Goal: Transaction & Acquisition: Obtain resource

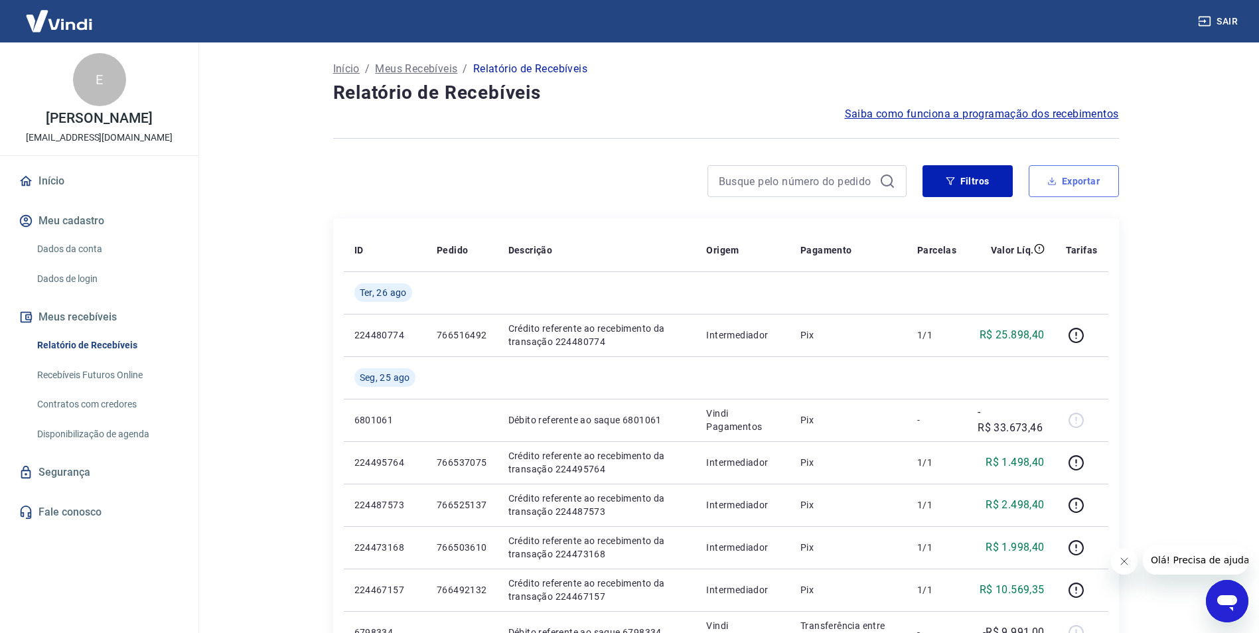
click at [900, 179] on button "Exportar" at bounding box center [1073, 181] width 90 height 32
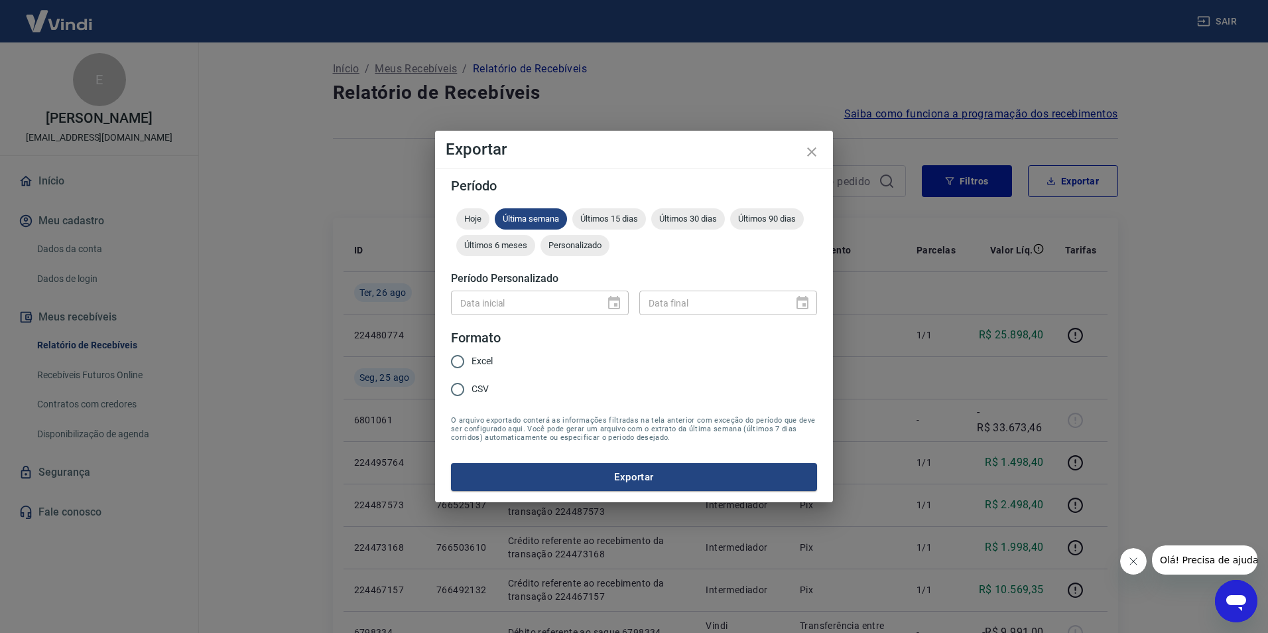
click at [618, 301] on div "Data inicial" at bounding box center [540, 303] width 178 height 25
click at [814, 155] on icon "close" at bounding box center [812, 152] width 16 height 16
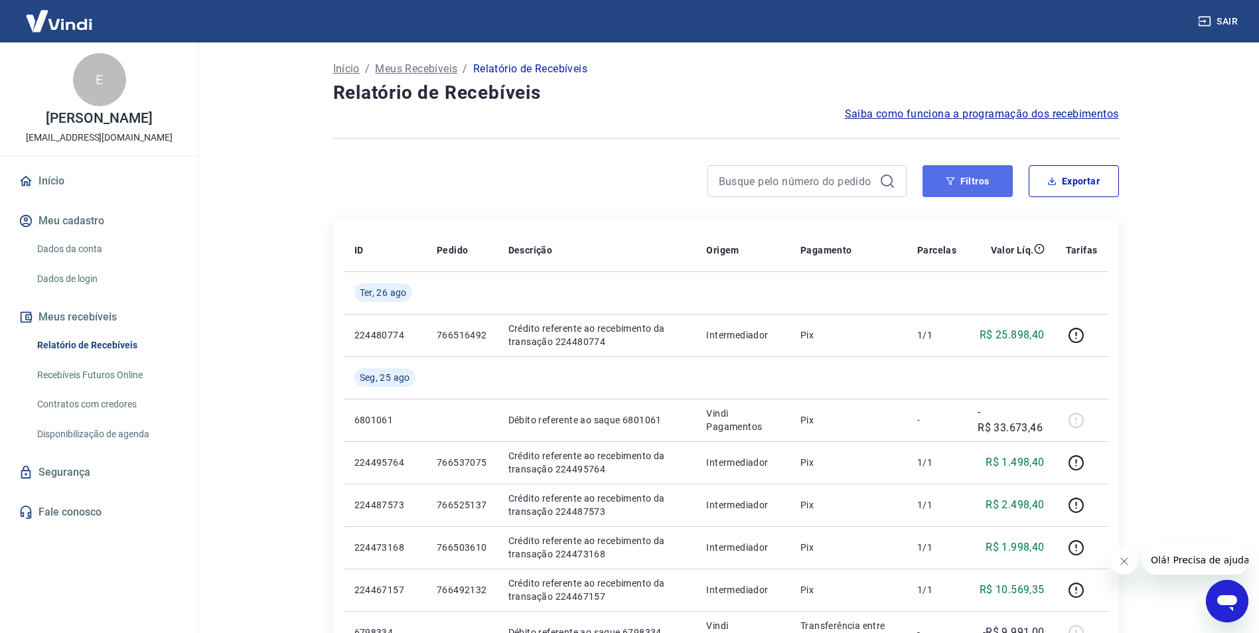
click at [900, 184] on icon "button" at bounding box center [949, 181] width 9 height 8
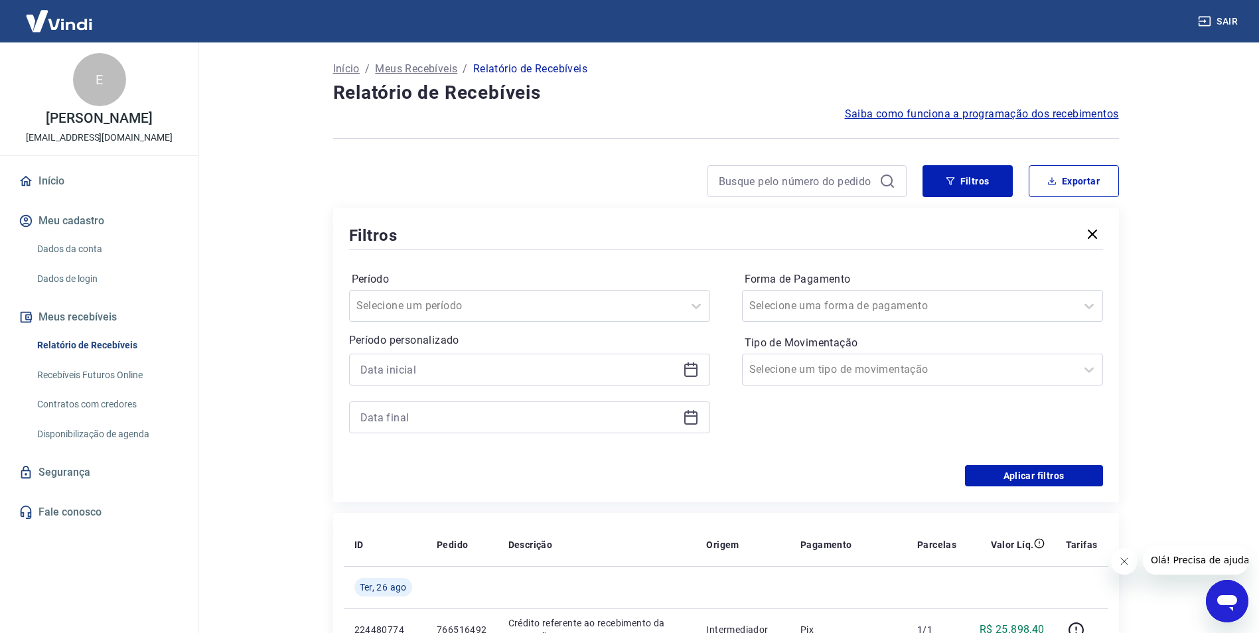
click at [701, 375] on div at bounding box center [529, 370] width 361 height 32
click at [690, 372] on icon at bounding box center [691, 370] width 16 height 16
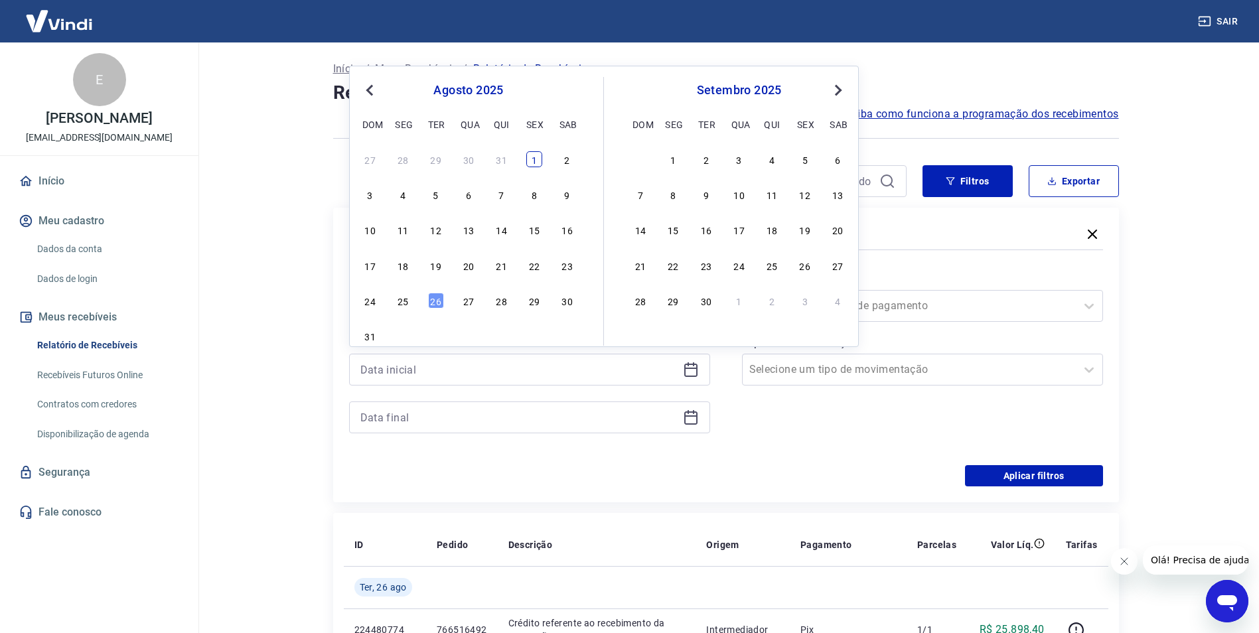
click at [535, 159] on div "1" at bounding box center [534, 159] width 16 height 16
type input "[DATE]"
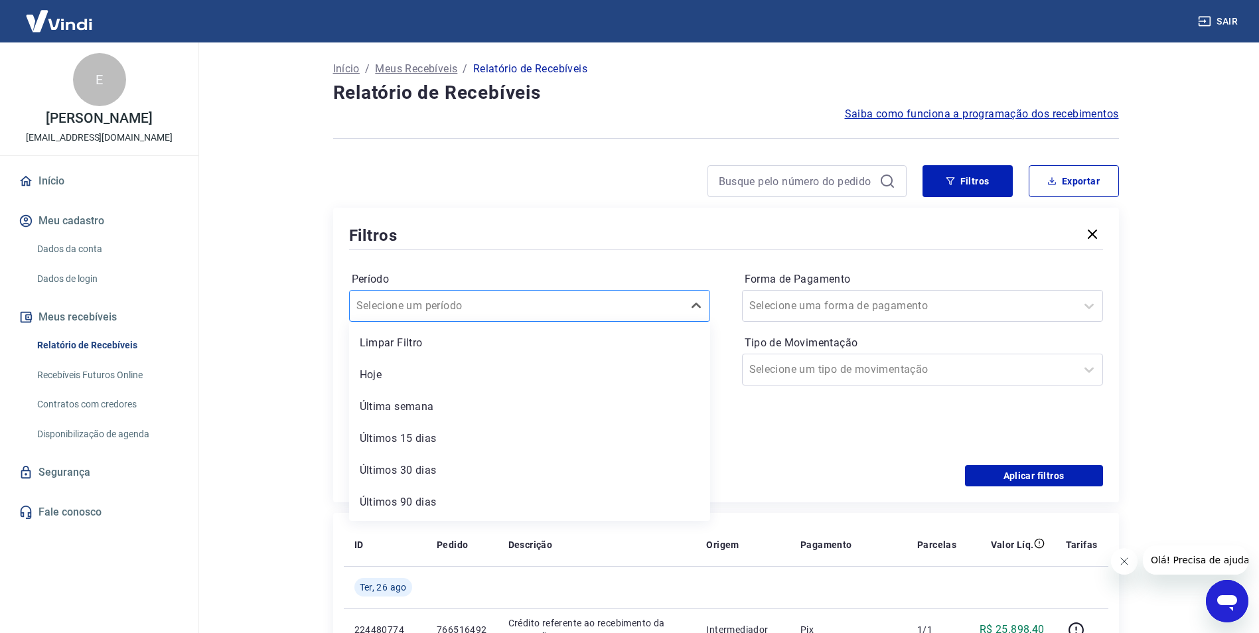
click at [438, 297] on div at bounding box center [516, 306] width 320 height 19
click at [736, 402] on div "Período option Última semana focused, 3 of 7. 7 results available. Use Up and D…" at bounding box center [726, 359] width 754 height 212
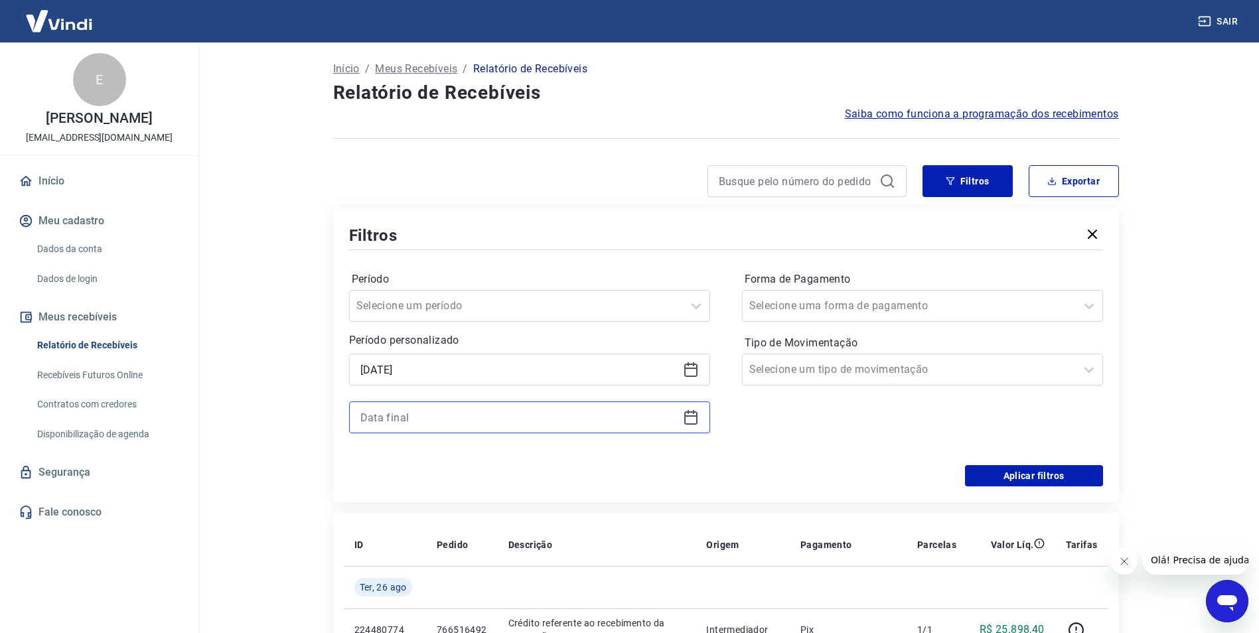
click at [637, 423] on input at bounding box center [518, 417] width 317 height 20
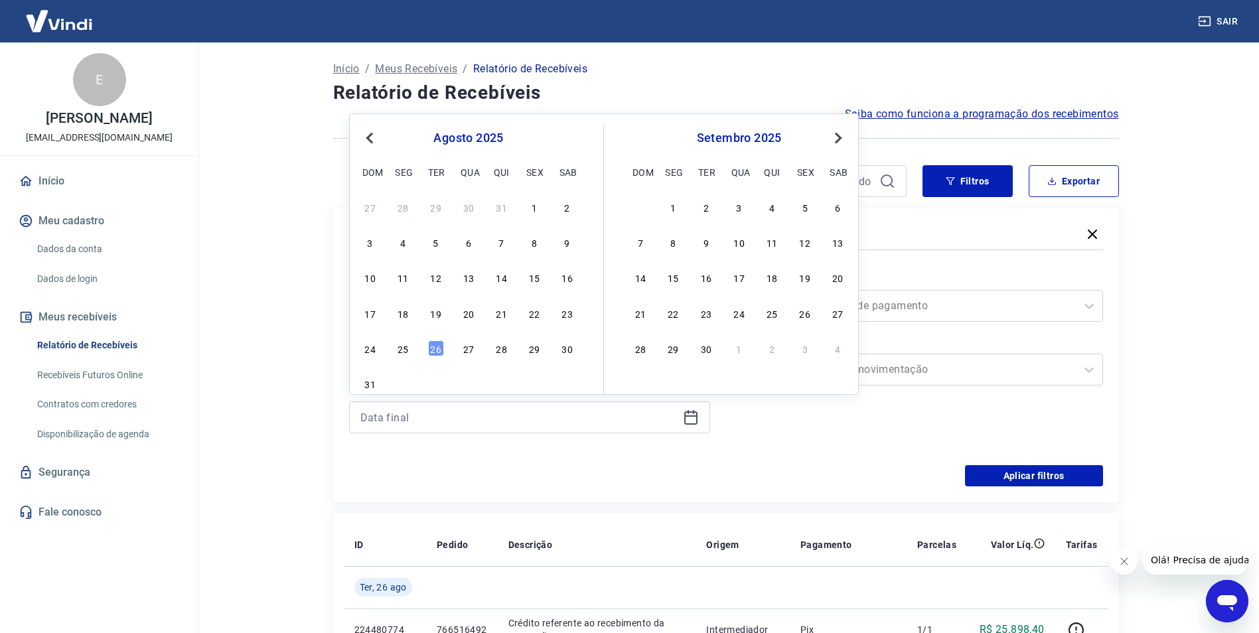
click at [433, 344] on div "26" at bounding box center [436, 348] width 16 height 16
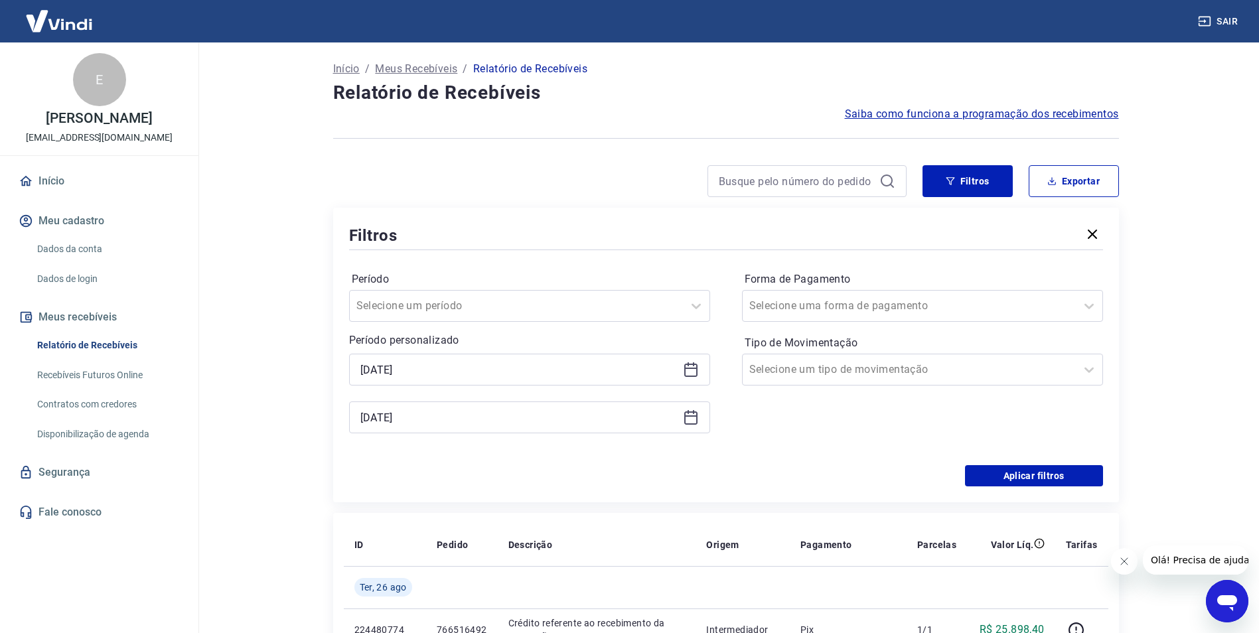
type input "[DATE]"
click at [900, 425] on button "Aplicar filtros" at bounding box center [1034, 475] width 138 height 21
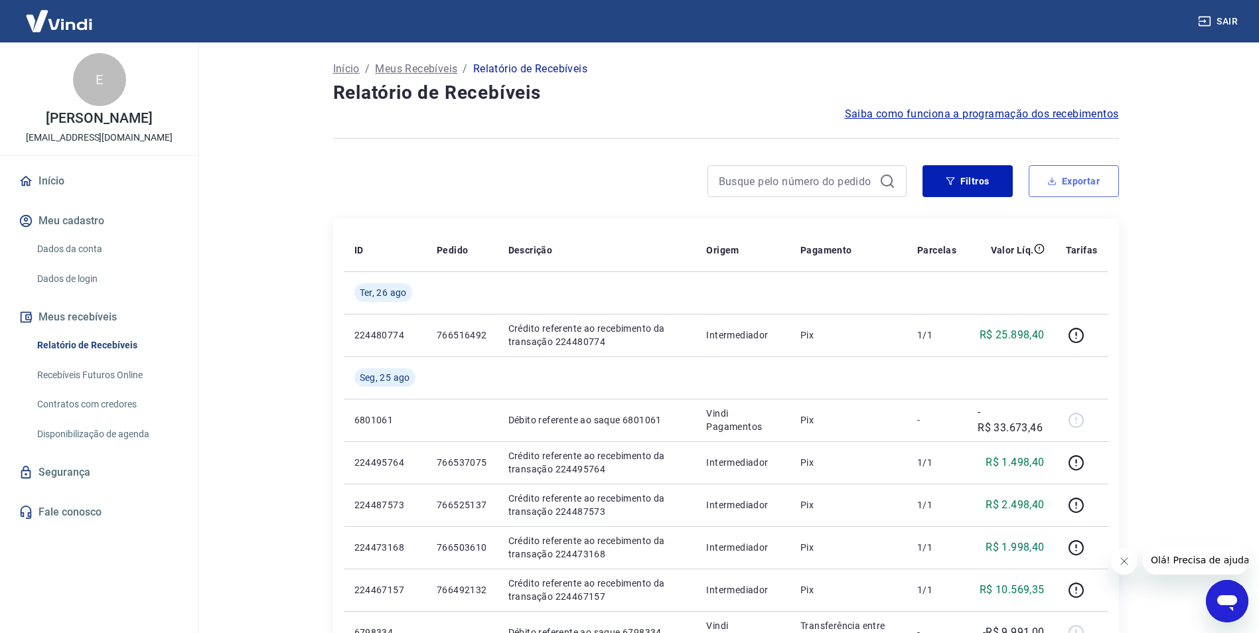
click at [900, 176] on button "Exportar" at bounding box center [1073, 181] width 90 height 32
type input "[DATE]"
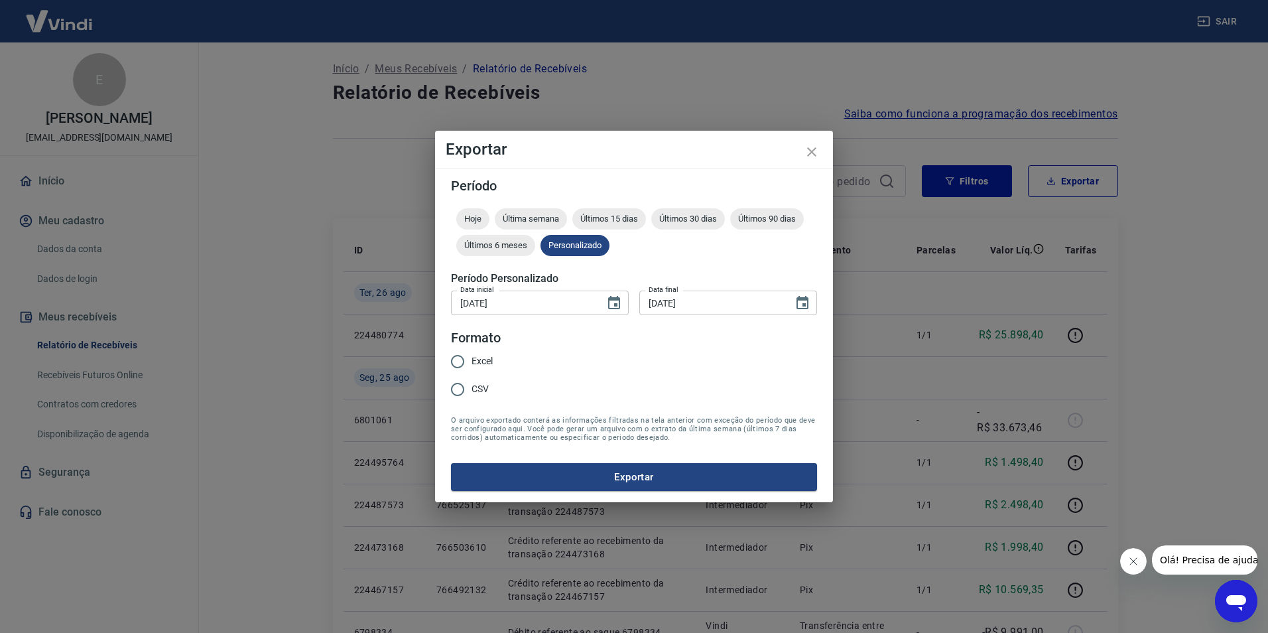
click at [478, 388] on span "CSV" at bounding box center [480, 389] width 17 height 14
click at [472, 388] on input "CSV" at bounding box center [458, 390] width 28 height 28
radio input "true"
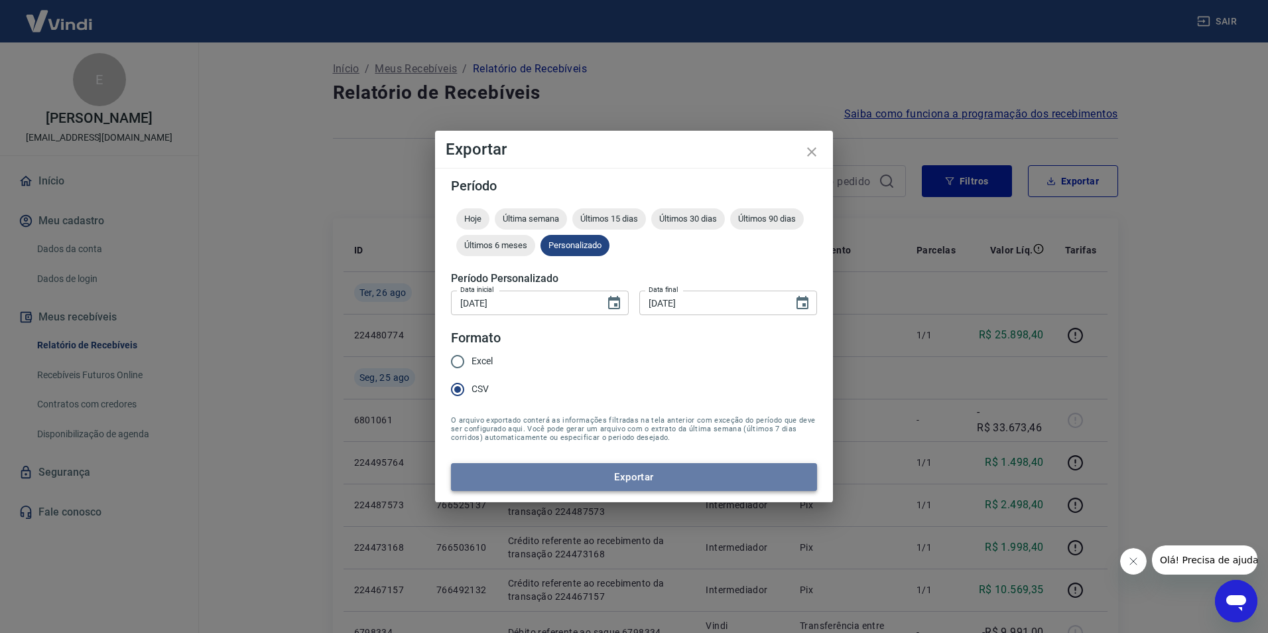
click at [690, 425] on button "Exportar" at bounding box center [634, 477] width 366 height 28
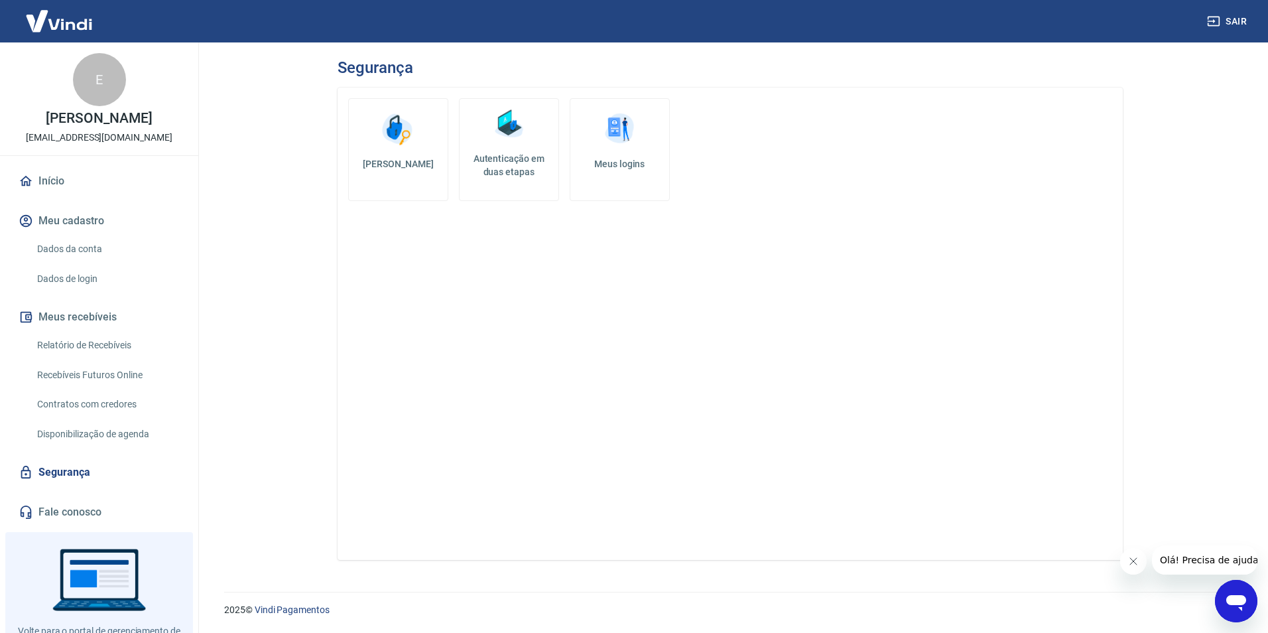
click at [597, 141] on link "Meus logins" at bounding box center [620, 149] width 100 height 103
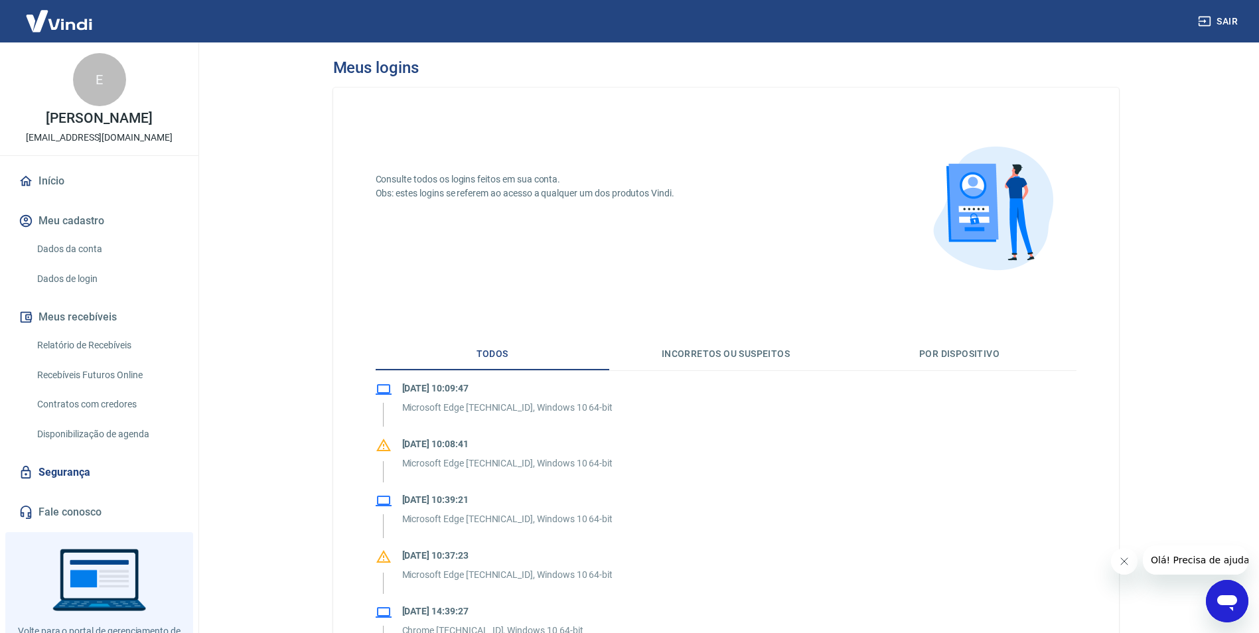
click at [141, 275] on link "Dados de login" at bounding box center [107, 278] width 151 height 27
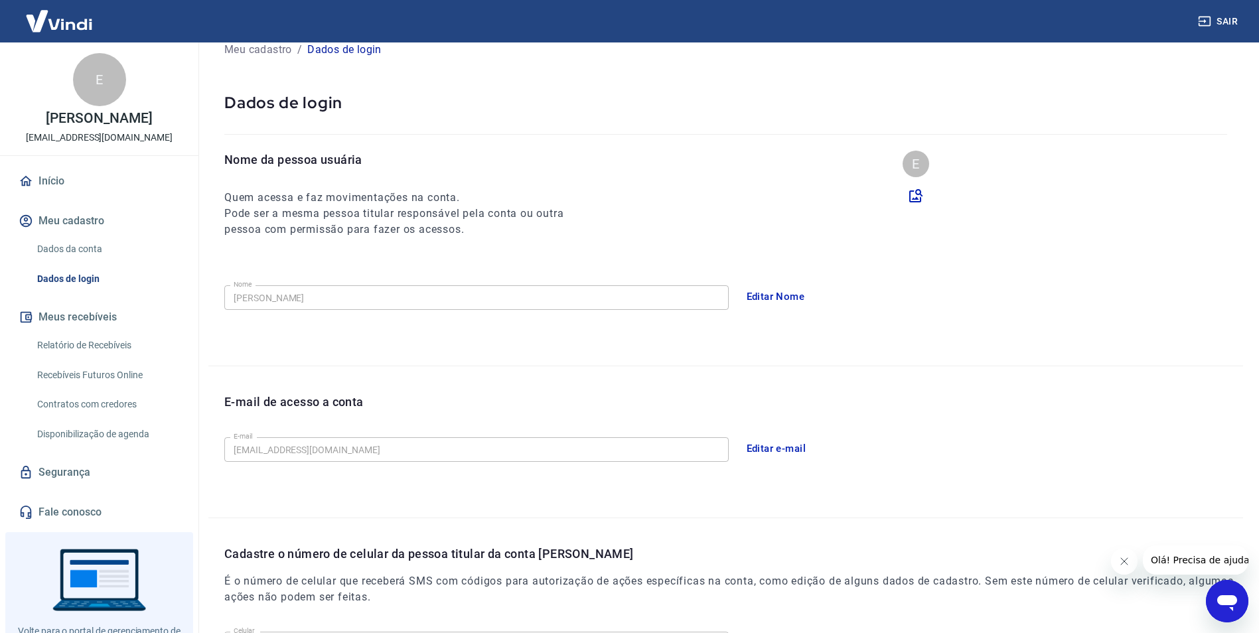
scroll to position [217, 0]
